Goal: Use online tool/utility: Utilize a website feature to perform a specific function

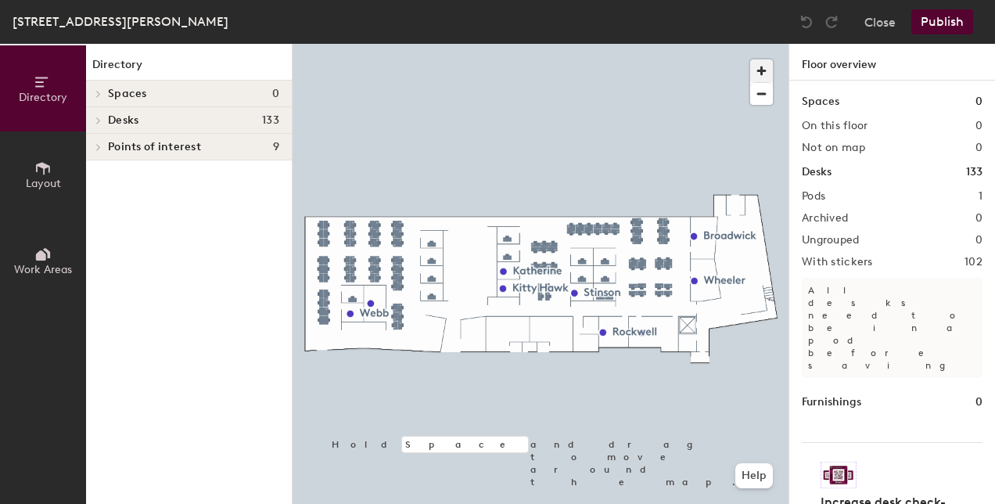
click at [757, 75] on span "button" at bounding box center [761, 70] width 23 height 23
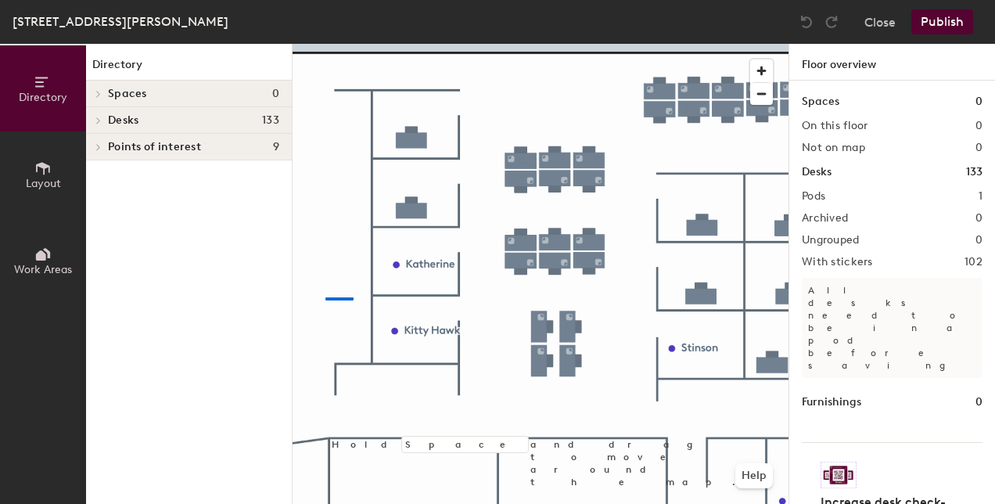
click at [326, 44] on div at bounding box center [541, 44] width 496 height 0
click at [763, 92] on span "button" at bounding box center [761, 94] width 23 height 22
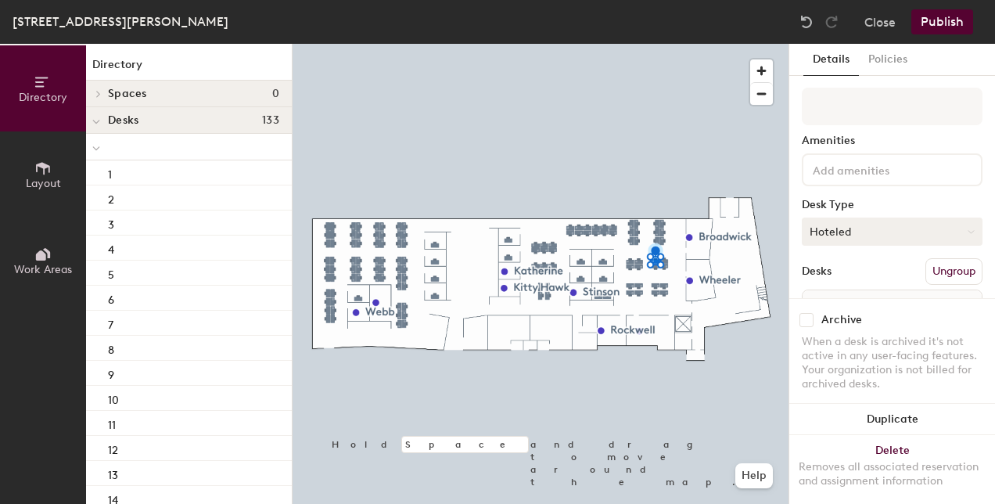
click at [865, 231] on button "Hoteled" at bounding box center [892, 232] width 181 height 28
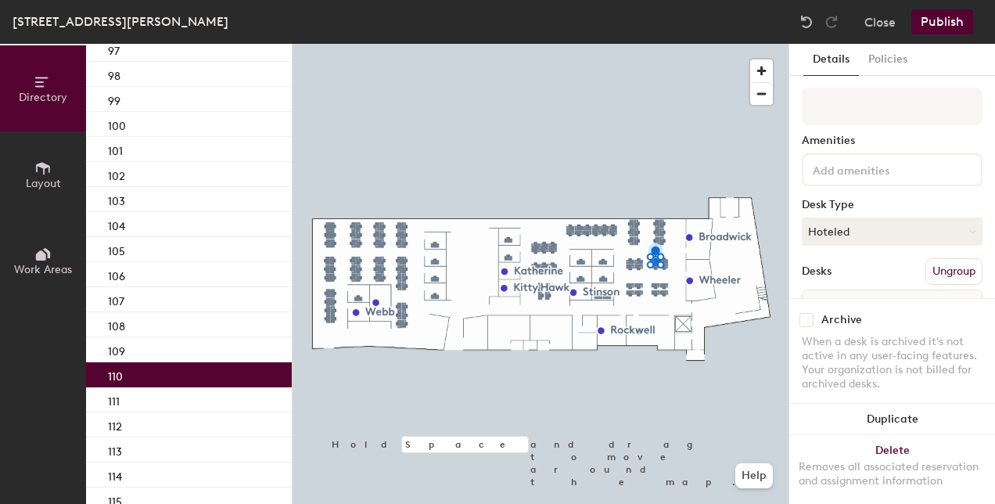
scroll to position [2532, 0]
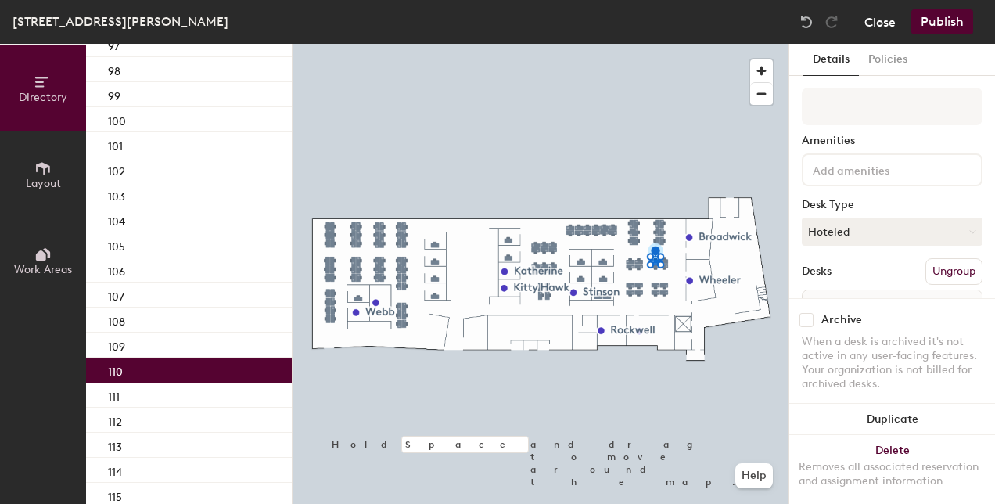
click at [881, 20] on button "Close" at bounding box center [880, 21] width 31 height 25
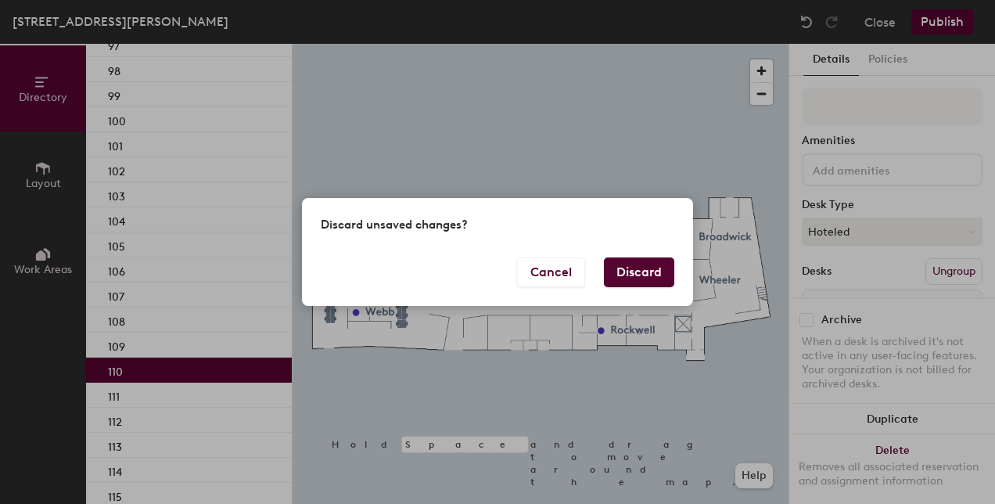
click at [655, 267] on button "Discard" at bounding box center [639, 272] width 70 height 30
